Goal: Check status: Check status

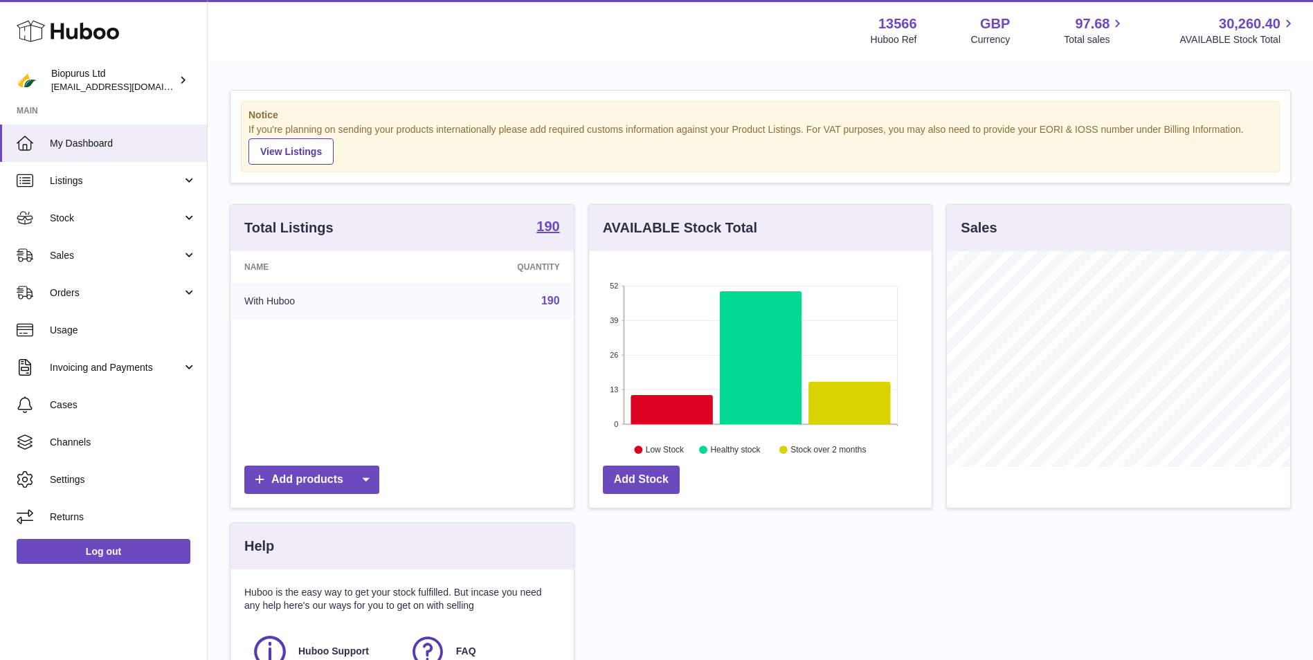
scroll to position [216, 343]
drag, startPoint x: 136, startPoint y: 250, endPoint x: 131, endPoint y: 259, distance: 10.2
click at [136, 250] on span "Sales" at bounding box center [116, 255] width 132 height 13
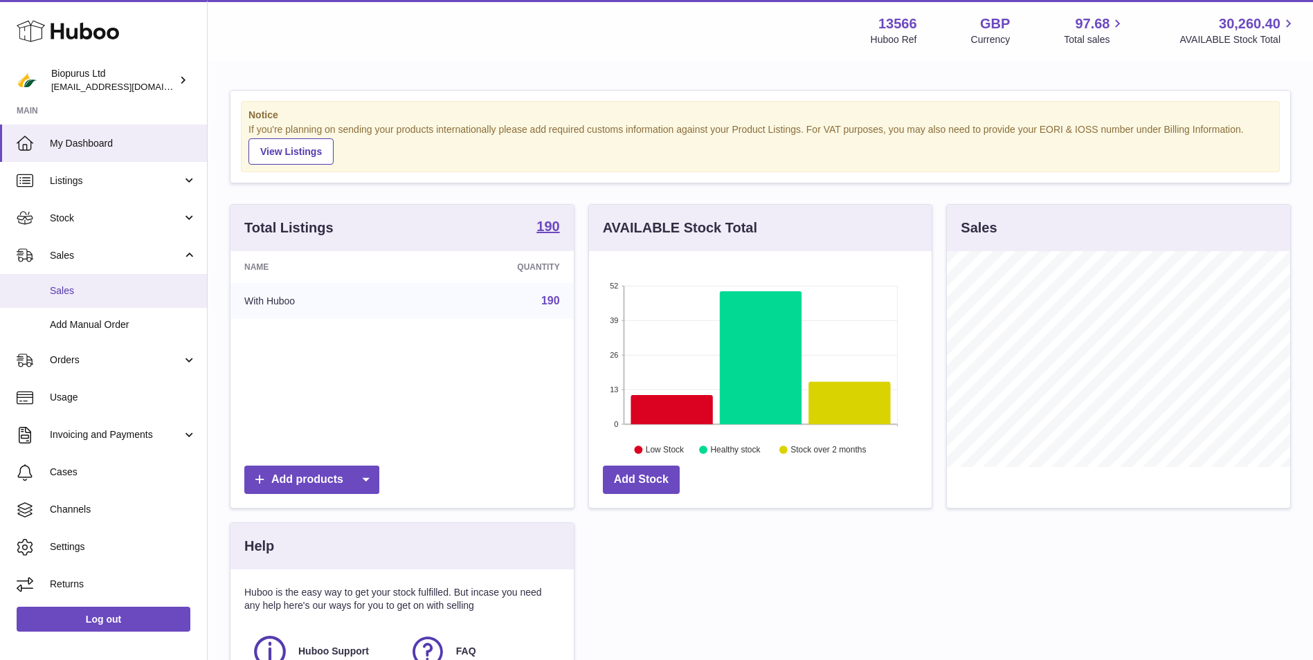
click at [118, 291] on span "Sales" at bounding box center [123, 290] width 147 height 13
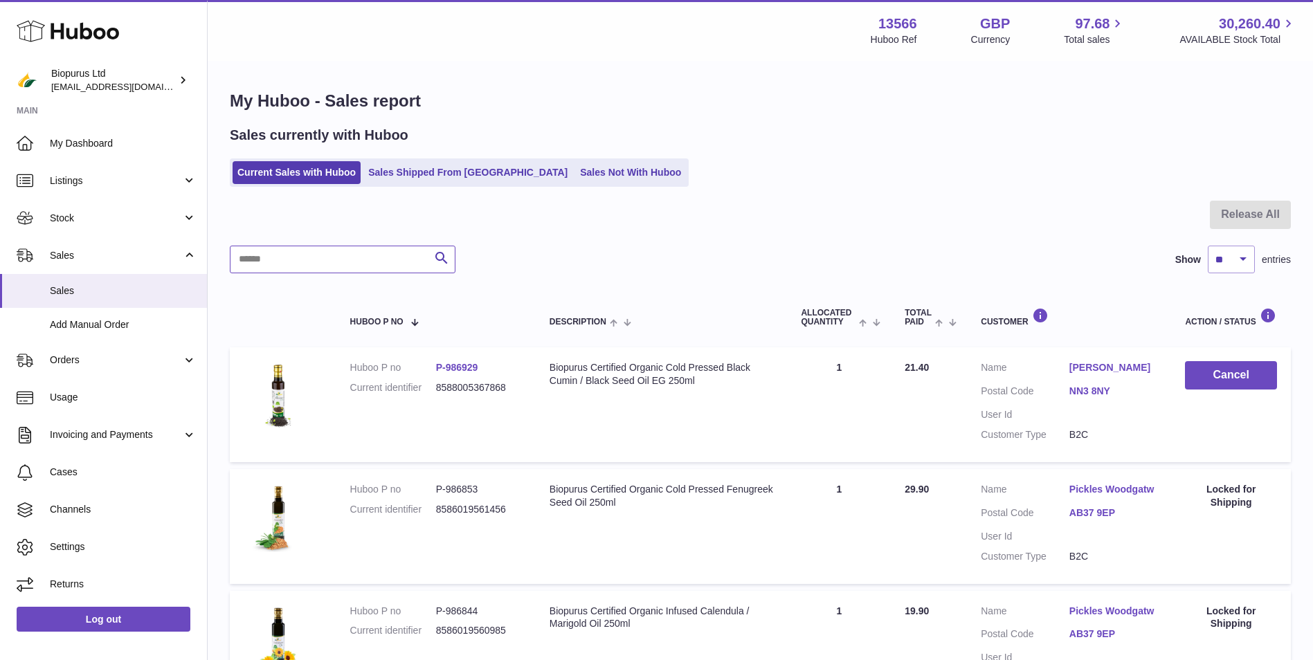
click at [334, 266] on input "text" at bounding box center [343, 260] width 226 height 28
type input "*******"
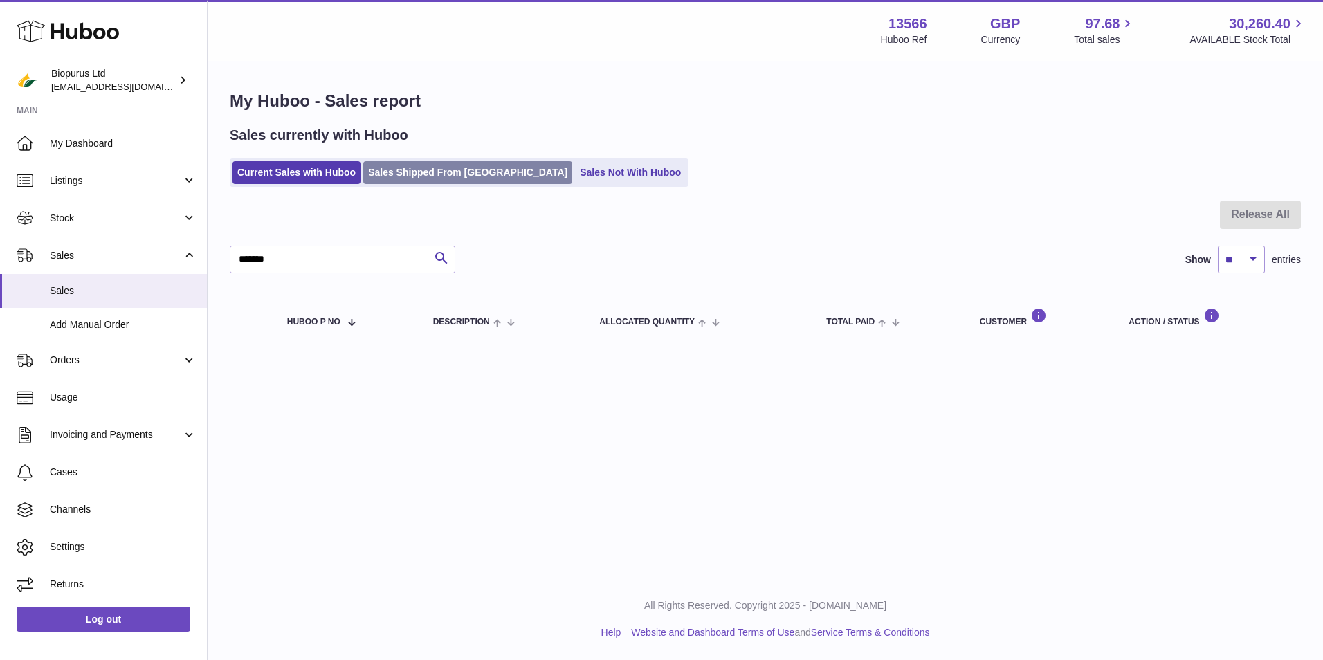
click at [428, 174] on link "Sales Shipped From [GEOGRAPHIC_DATA]" at bounding box center [467, 172] width 209 height 23
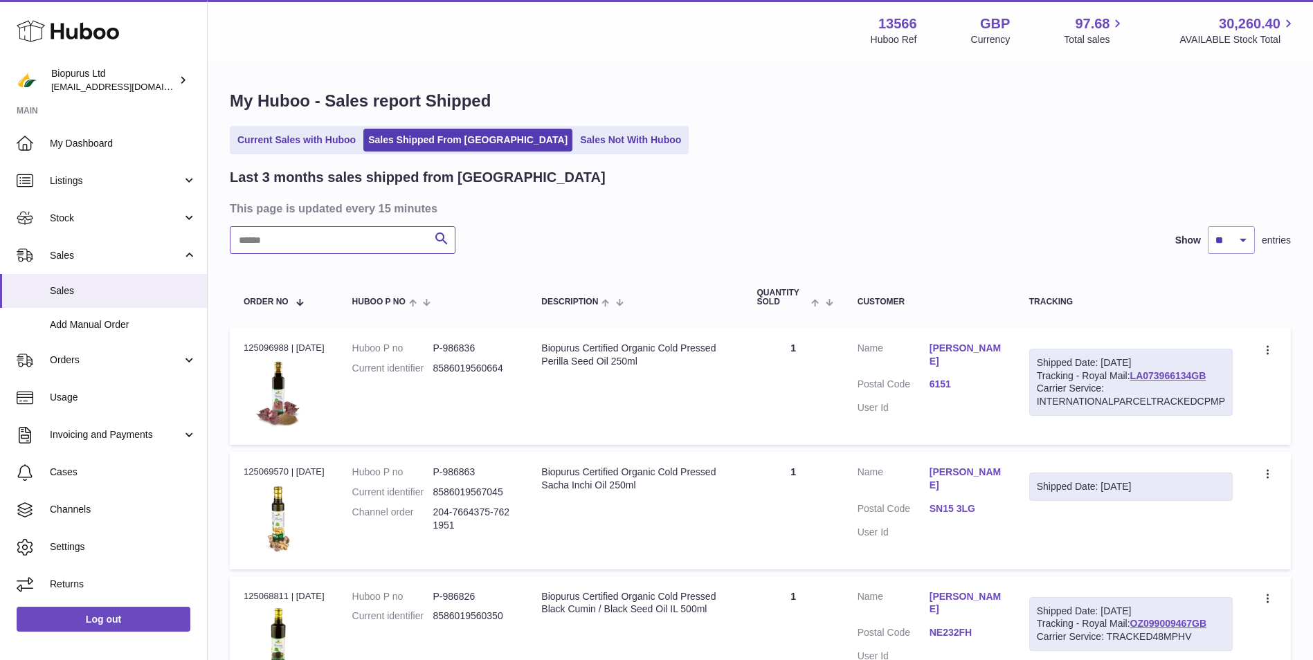
click at [349, 243] on input "text" at bounding box center [343, 240] width 226 height 28
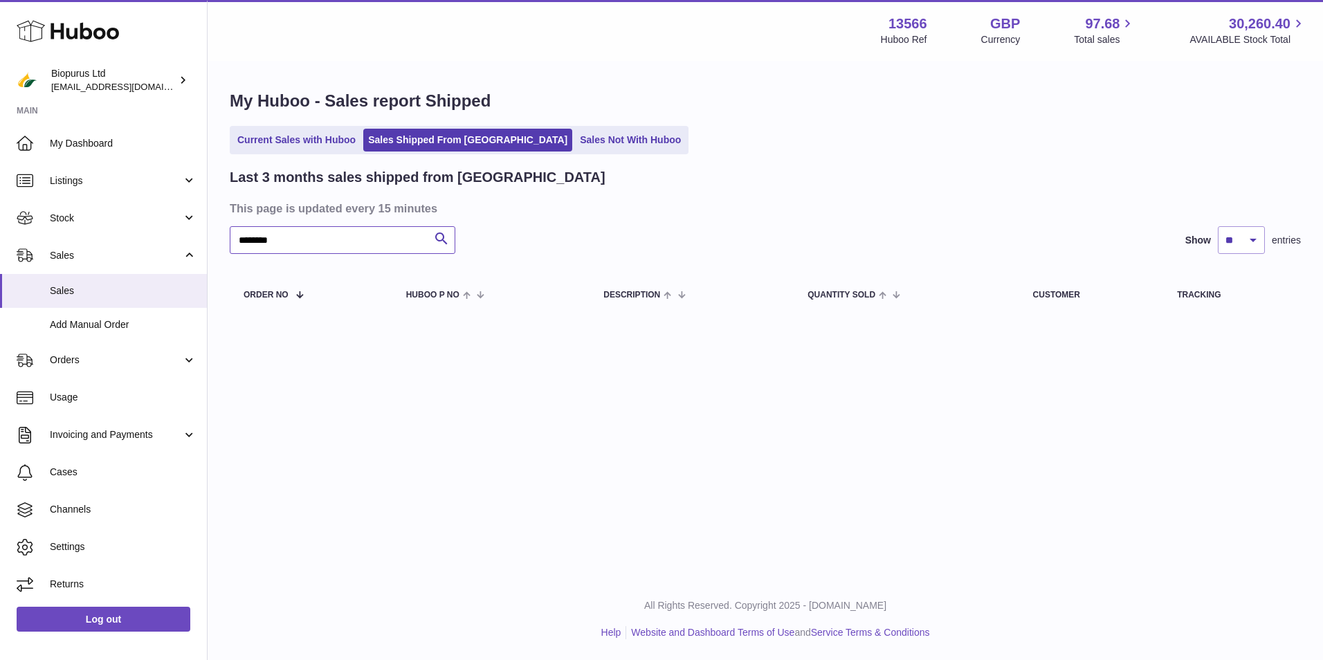
type input "*******"
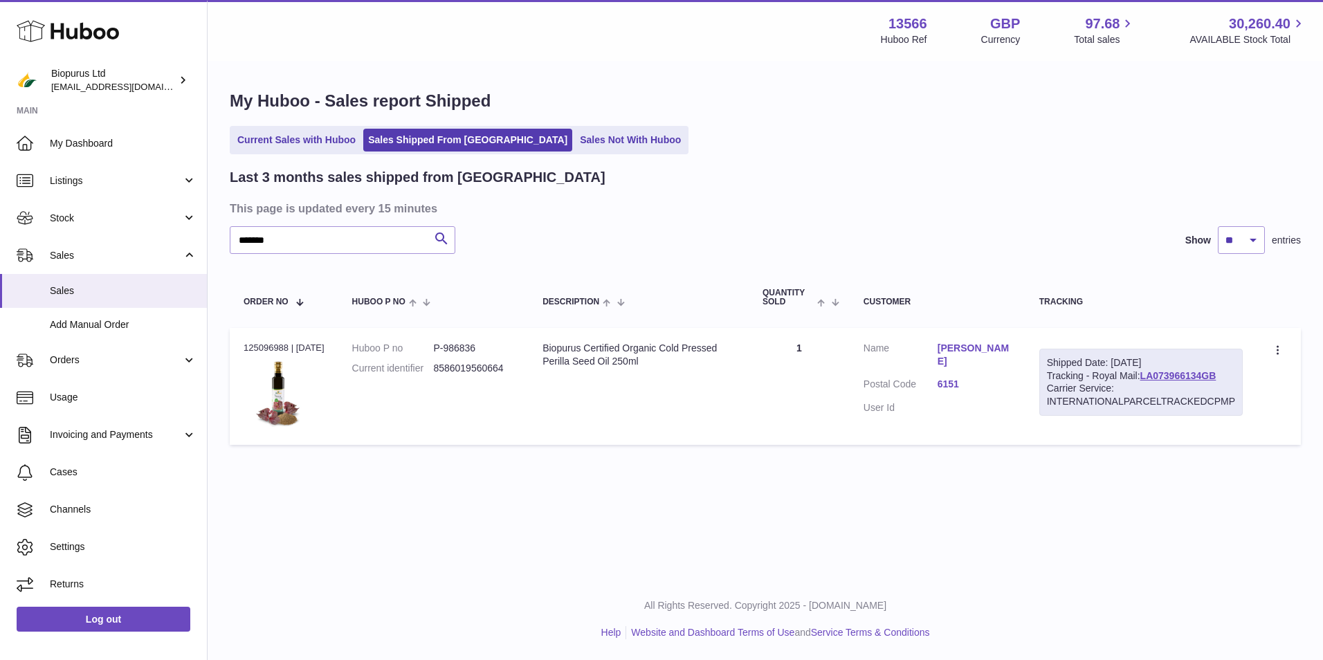
click at [266, 346] on div "Order no 125096988 | [DATE]" at bounding box center [284, 348] width 81 height 12
copy div "125096988"
click at [268, 345] on div "Order no 125096988 | [DATE]" at bounding box center [284, 348] width 81 height 12
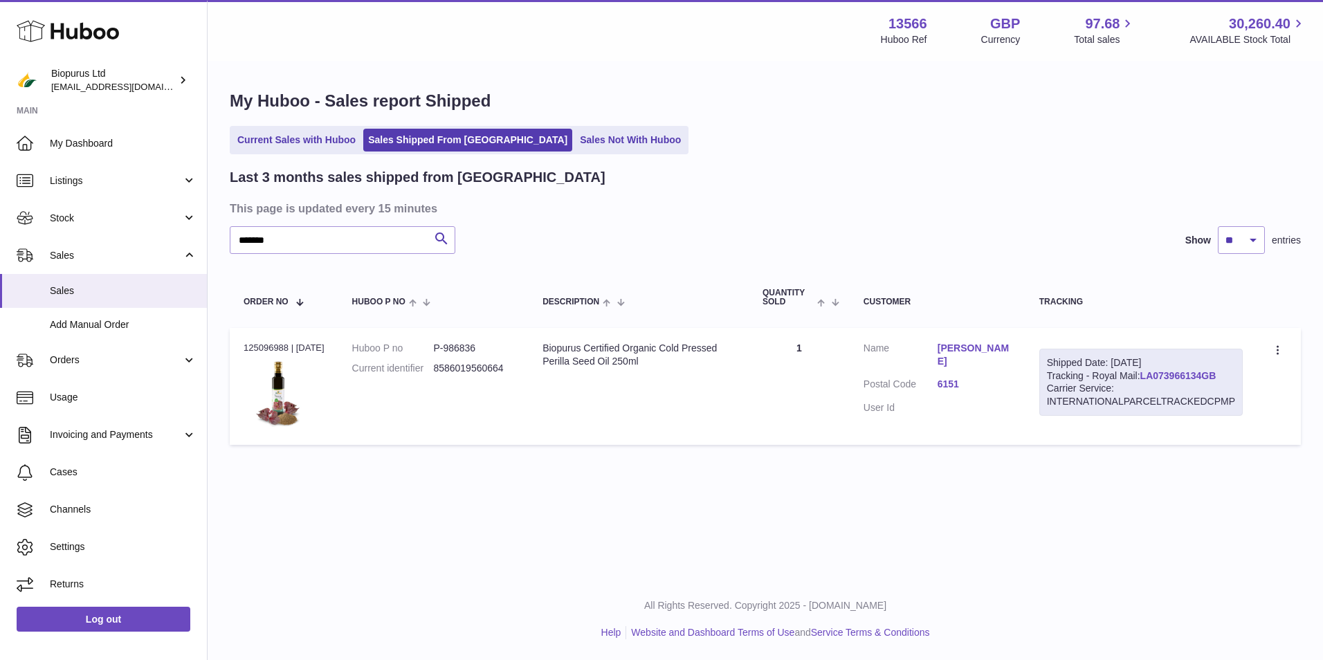
click at [1140, 381] on link "LA073966134GB" at bounding box center [1178, 375] width 76 height 11
